Goal: Information Seeking & Learning: Learn about a topic

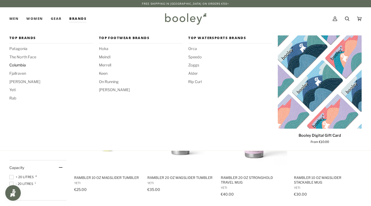
click at [18, 64] on span "Columbia" at bounding box center [51, 65] width 84 height 6
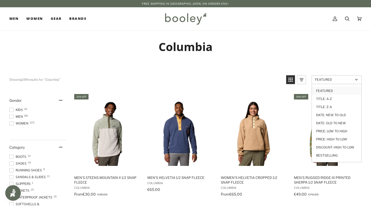
click at [354, 80] on link "Featured" at bounding box center [336, 79] width 50 height 9
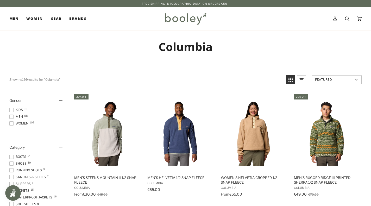
click at [354, 80] on link "Featured" at bounding box center [336, 79] width 50 height 9
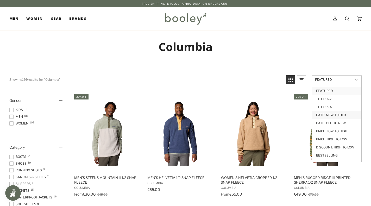
click at [346, 117] on link "Date: New to Old" at bounding box center [336, 115] width 49 height 8
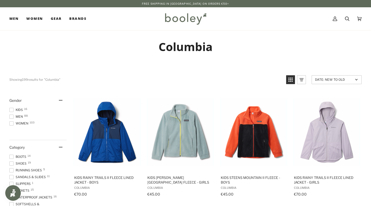
click at [289, 48] on h1 "Columbia" at bounding box center [185, 47] width 352 height 14
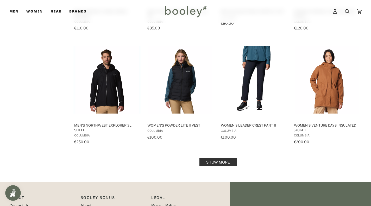
scroll to position [510, 0]
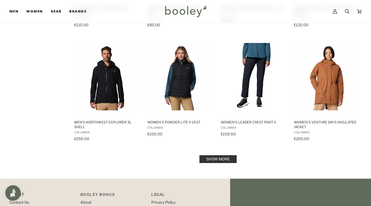
click at [228, 158] on link "Show more" at bounding box center [217, 159] width 37 height 8
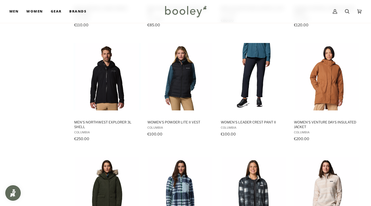
click at [15, 104] on div "Kids Rainy Trails II Fleece Lined Jacket - Boys Columbia €70.00 View product Ki…" at bounding box center [185, 151] width 352 height 1136
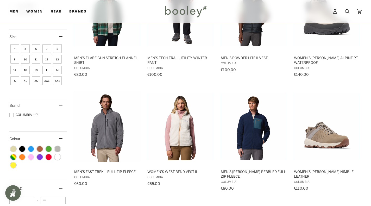
scroll to position [53, 0]
